Goal: Information Seeking & Learning: Find specific fact

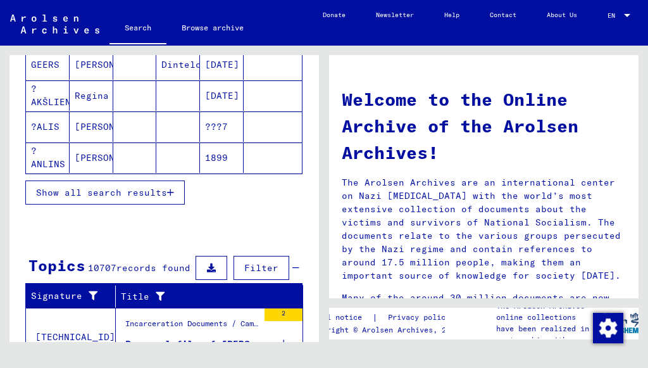
scroll to position [252, 0]
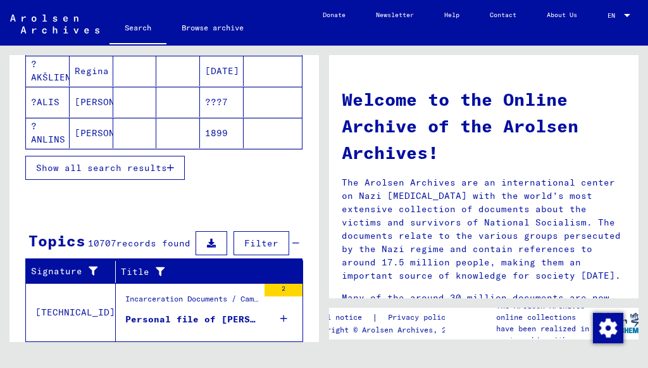
click at [130, 165] on span "Show all search results" at bounding box center [101, 167] width 131 height 11
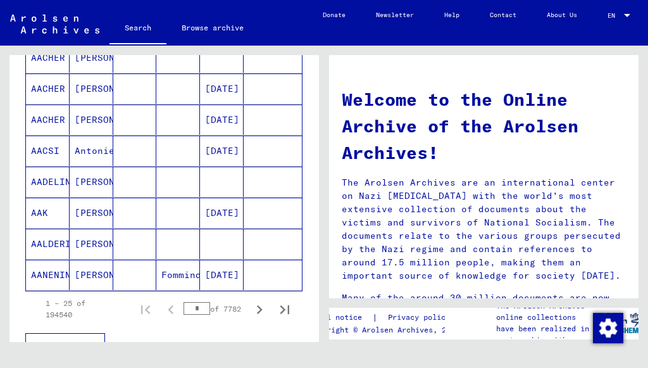
scroll to position [799, 0]
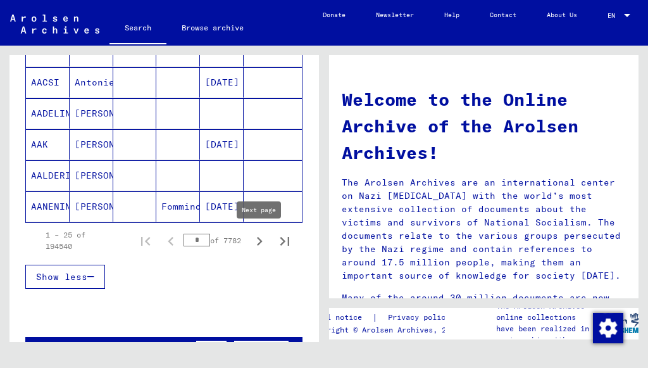
click at [259, 240] on icon "Next page" at bounding box center [259, 241] width 18 height 18
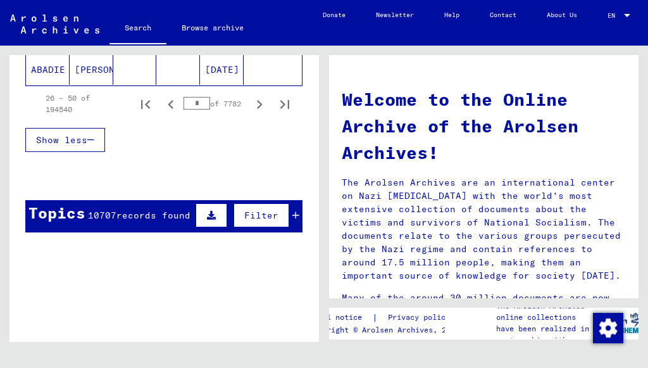
scroll to position [867, 0]
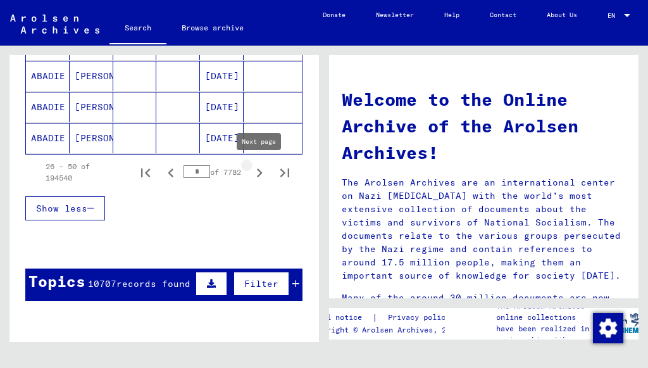
click at [254, 175] on icon "Next page" at bounding box center [259, 173] width 18 height 18
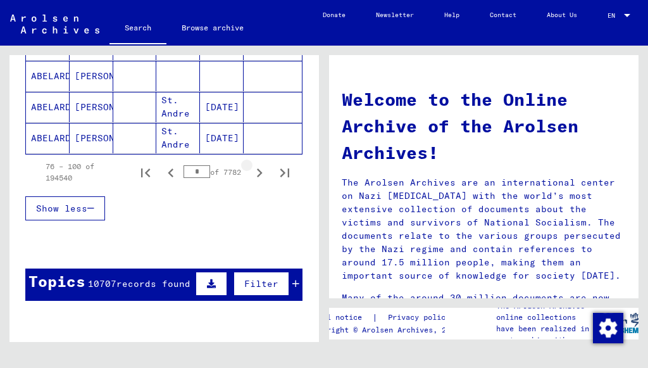
click at [254, 175] on icon "Next page" at bounding box center [259, 173] width 18 height 18
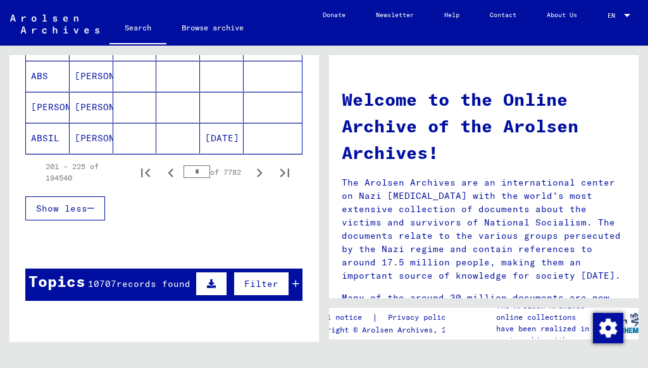
click at [254, 175] on icon "Next page" at bounding box center [259, 173] width 18 height 18
click at [253, 176] on icon "Next page" at bounding box center [259, 173] width 18 height 18
click at [252, 176] on icon "Next page" at bounding box center [259, 173] width 18 height 18
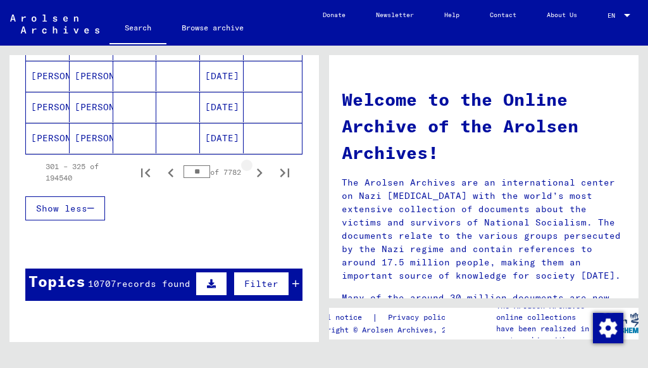
click at [252, 176] on icon "Next page" at bounding box center [259, 173] width 18 height 18
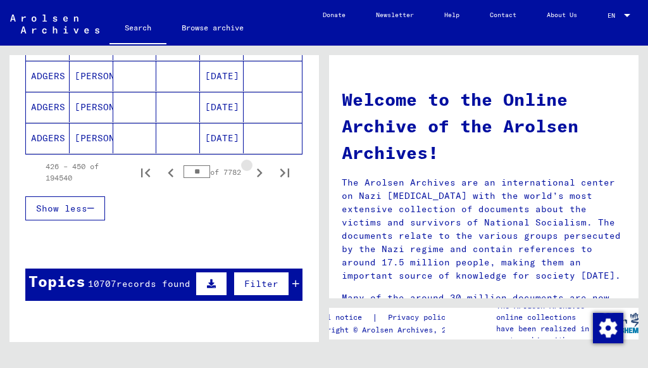
click at [252, 176] on icon "Next page" at bounding box center [259, 173] width 18 height 18
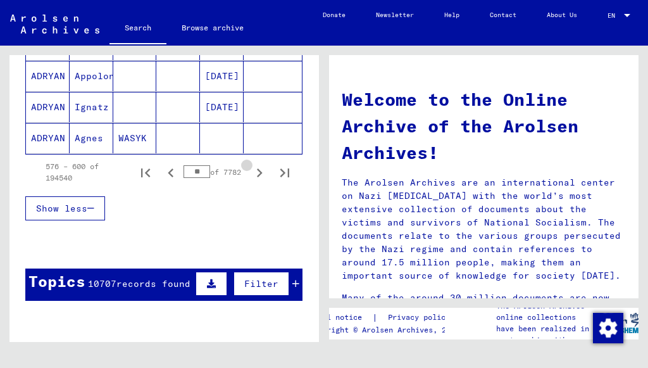
click at [252, 176] on icon "Next page" at bounding box center [259, 173] width 18 height 18
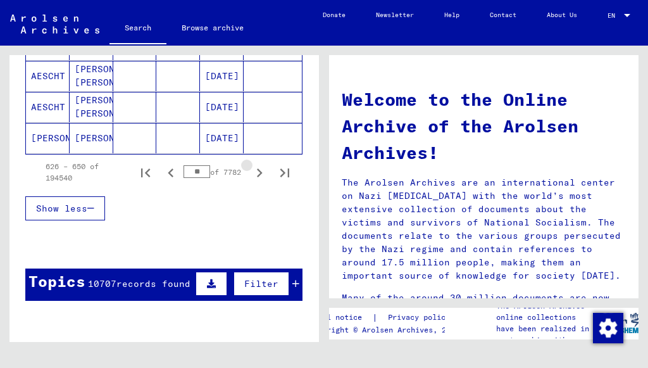
click at [252, 176] on icon "Next page" at bounding box center [259, 173] width 18 height 18
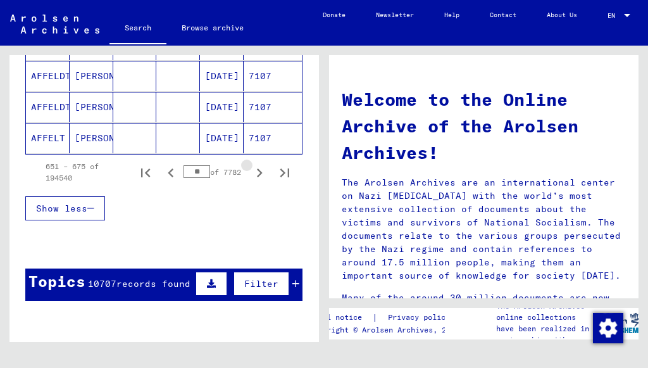
click at [252, 176] on icon "Next page" at bounding box center [259, 173] width 18 height 18
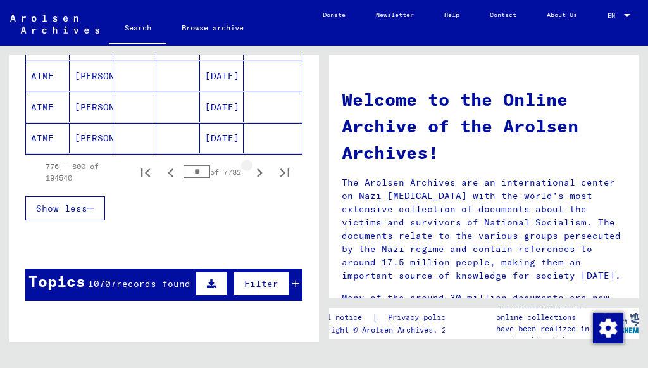
click at [252, 176] on icon "Next page" at bounding box center [259, 173] width 18 height 18
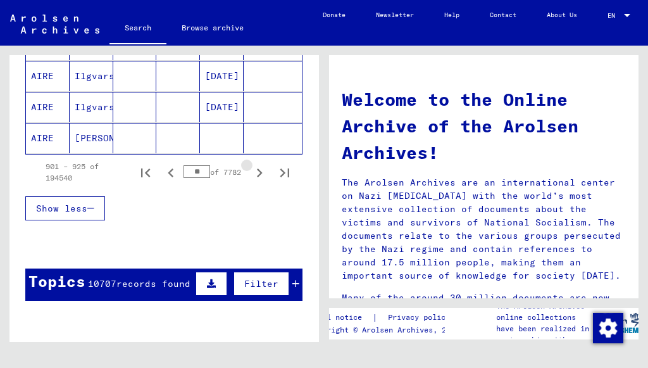
click at [252, 176] on icon "Next page" at bounding box center [259, 173] width 18 height 18
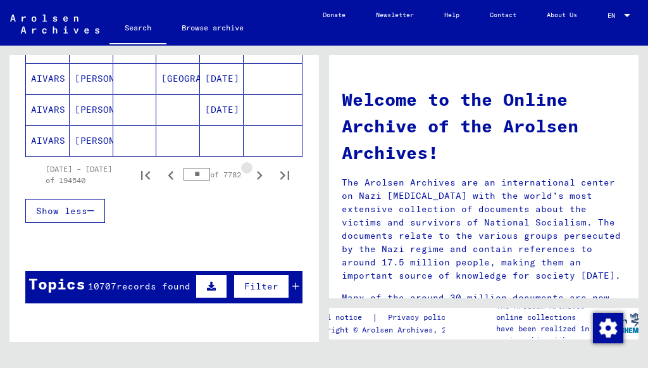
scroll to position [870, 0]
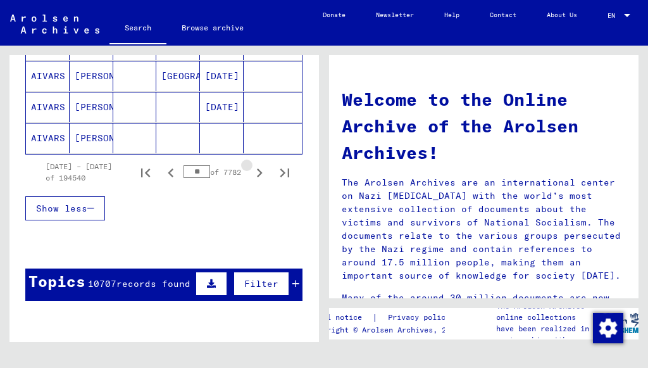
click at [252, 176] on icon "Next page" at bounding box center [259, 173] width 18 height 18
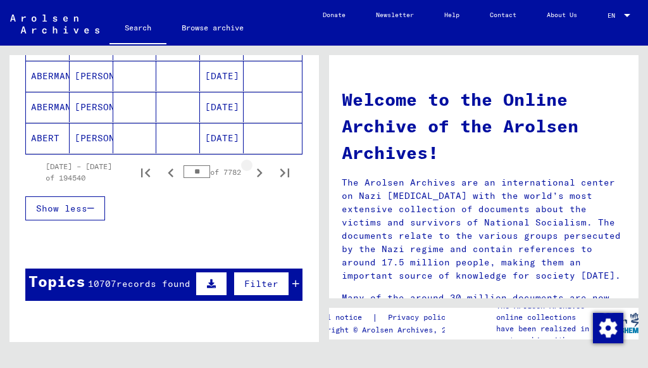
click at [256, 182] on button "Next page" at bounding box center [259, 171] width 25 height 25
click at [256, 180] on icon "Next page" at bounding box center [259, 173] width 18 height 18
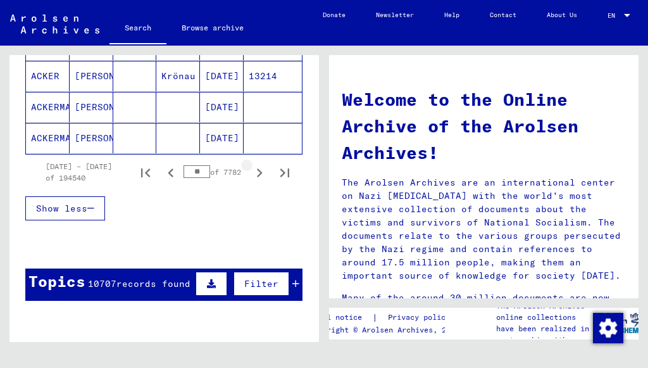
click at [256, 180] on icon "Next page" at bounding box center [259, 173] width 18 height 18
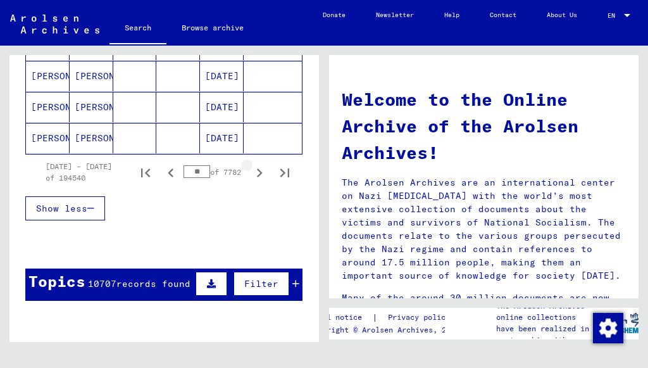
click at [256, 180] on icon "Next page" at bounding box center [259, 173] width 18 height 18
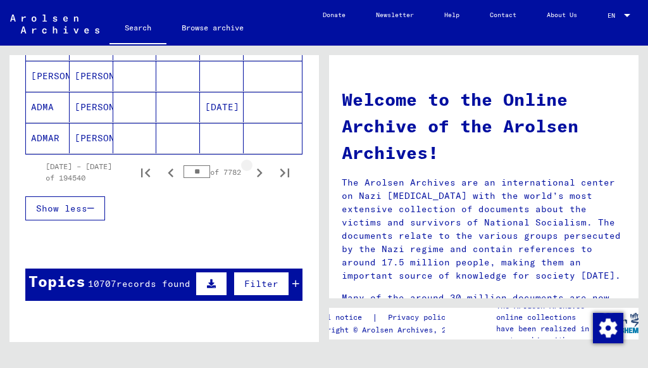
click at [256, 180] on icon "Next page" at bounding box center [259, 173] width 18 height 18
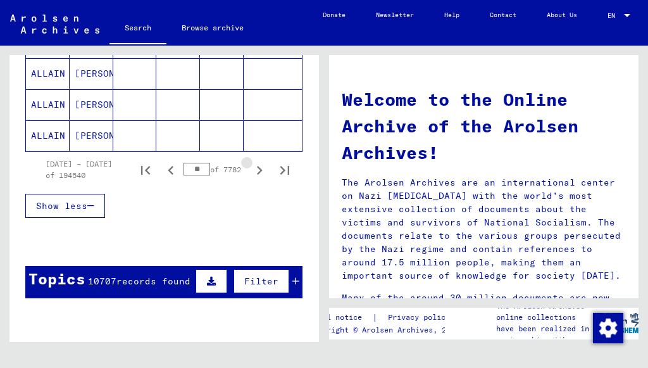
click at [256, 179] on icon "Next page" at bounding box center [259, 170] width 18 height 18
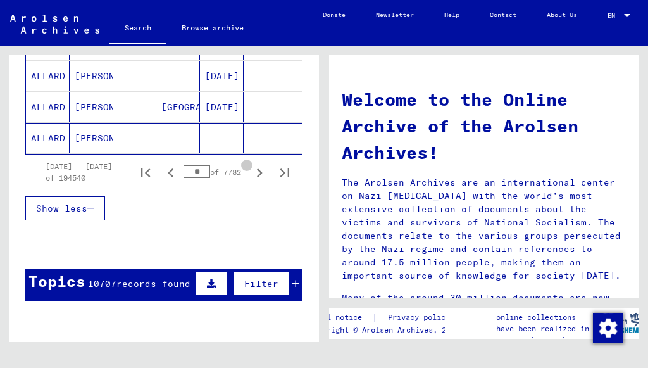
click at [256, 180] on icon "Next page" at bounding box center [259, 173] width 18 height 18
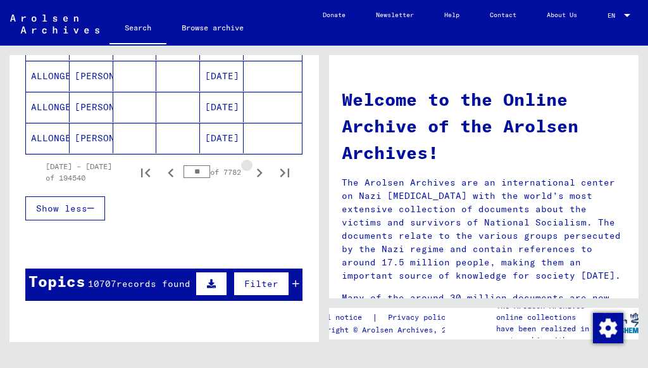
type input "**"
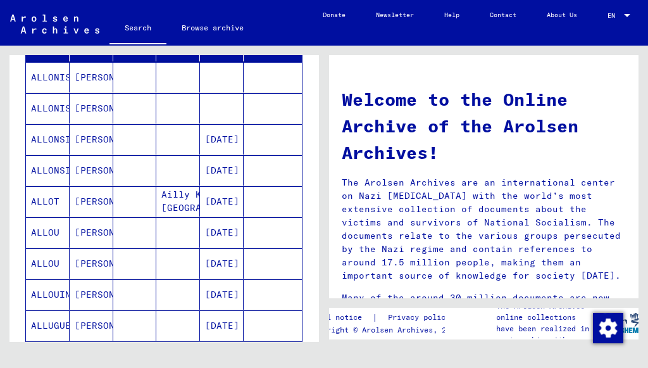
scroll to position [0, 0]
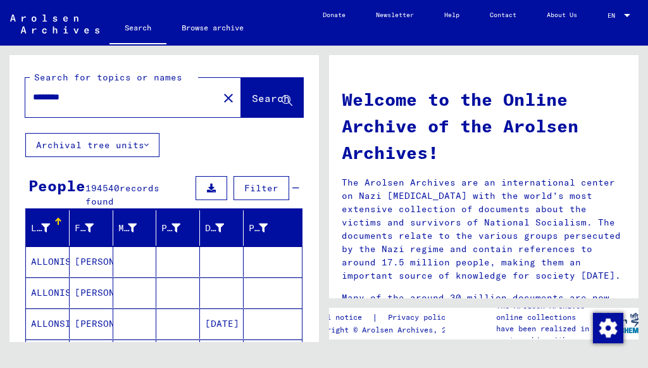
click at [99, 90] on input "******" at bounding box center [118, 96] width 170 height 13
type input "**********"
click at [259, 101] on span "Search" at bounding box center [271, 98] width 38 height 13
